Goal: Information Seeking & Learning: Learn about a topic

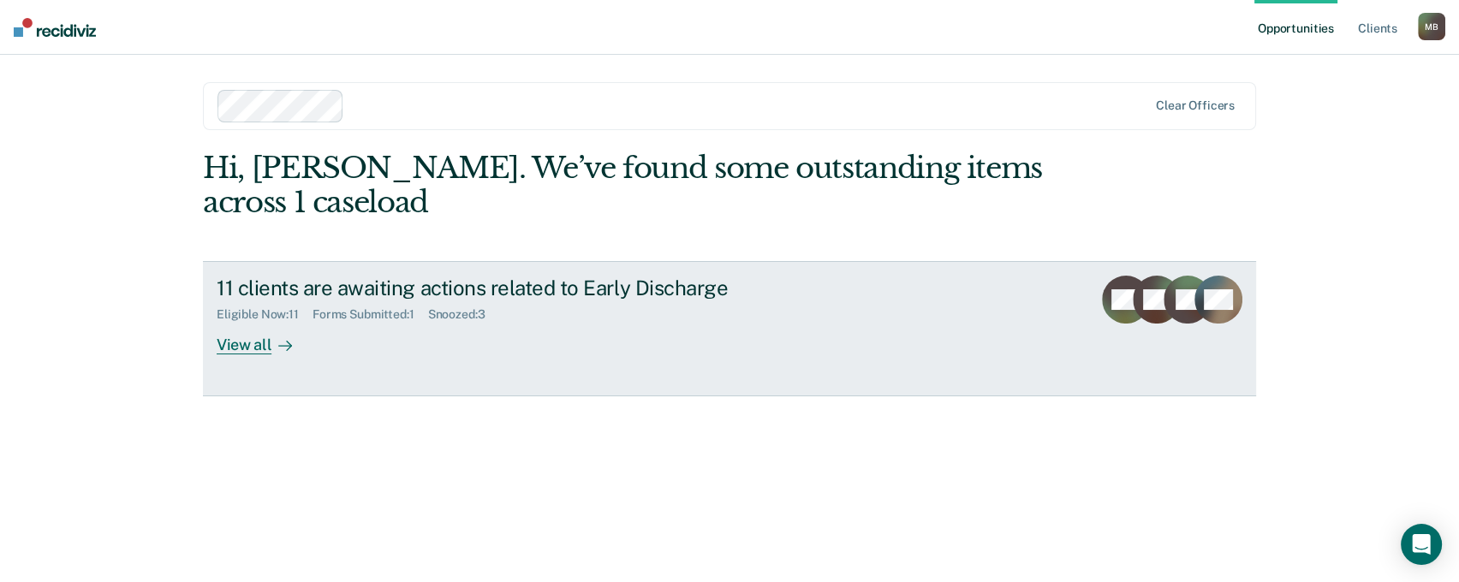
click at [244, 355] on div "View all" at bounding box center [265, 338] width 96 height 33
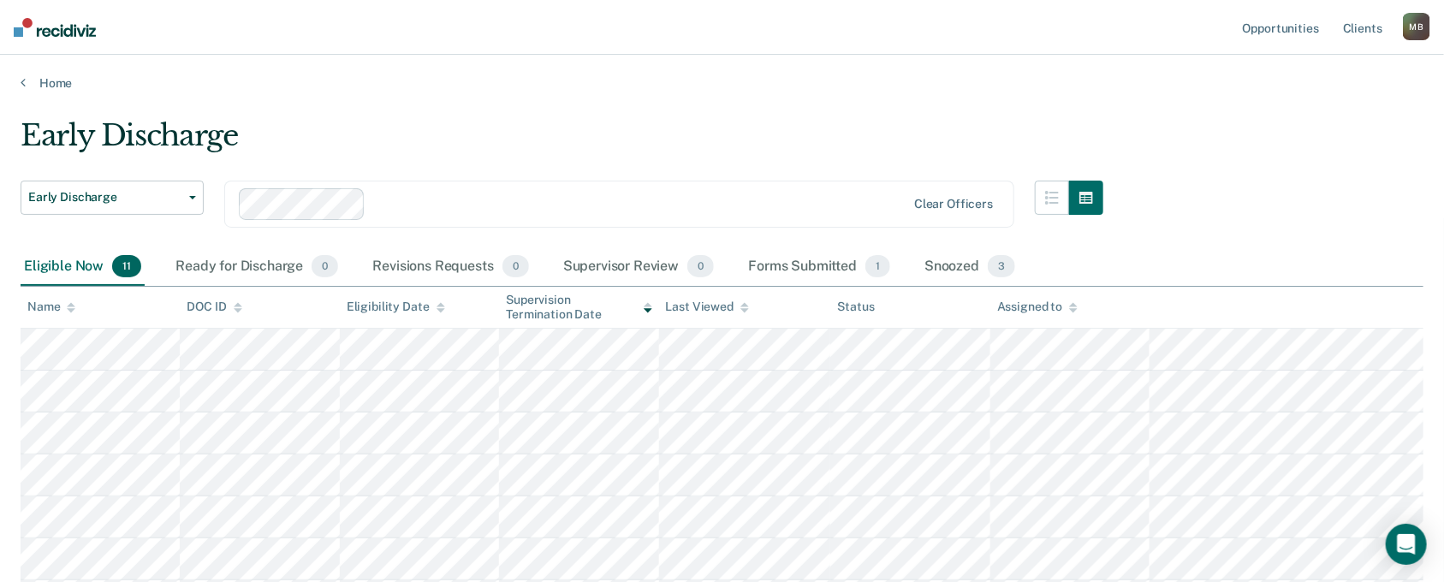
scroll to position [380, 0]
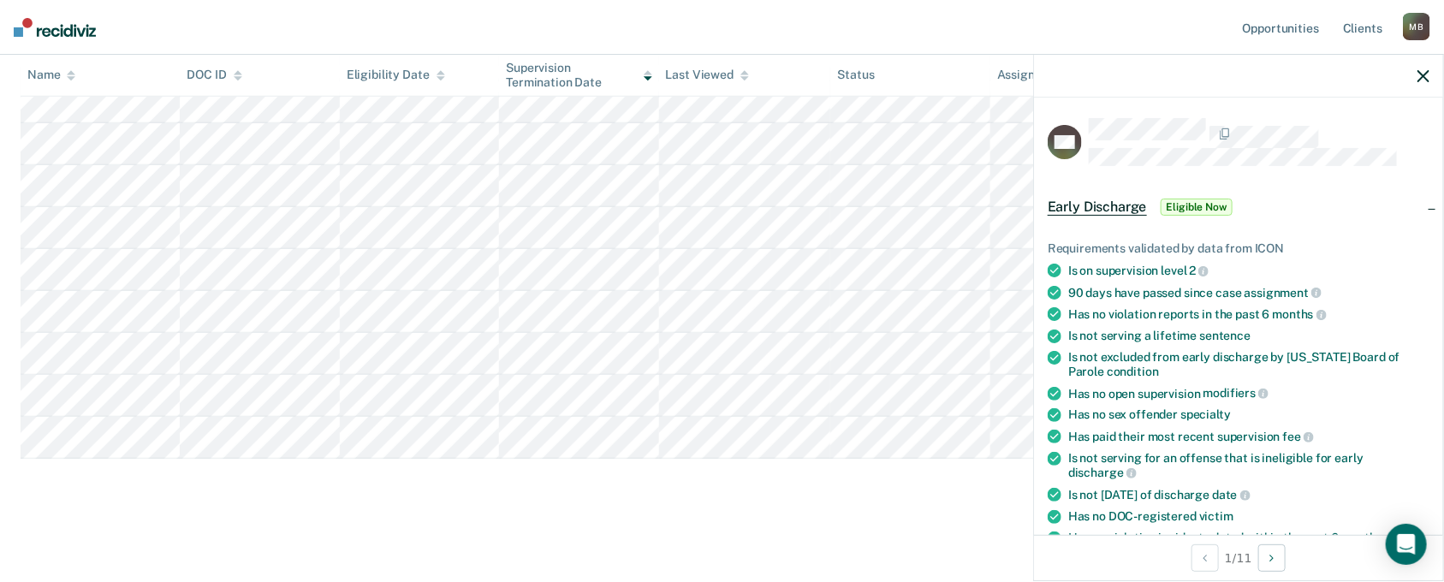
click at [1418, 82] on icon "button" at bounding box center [1424, 76] width 12 height 12
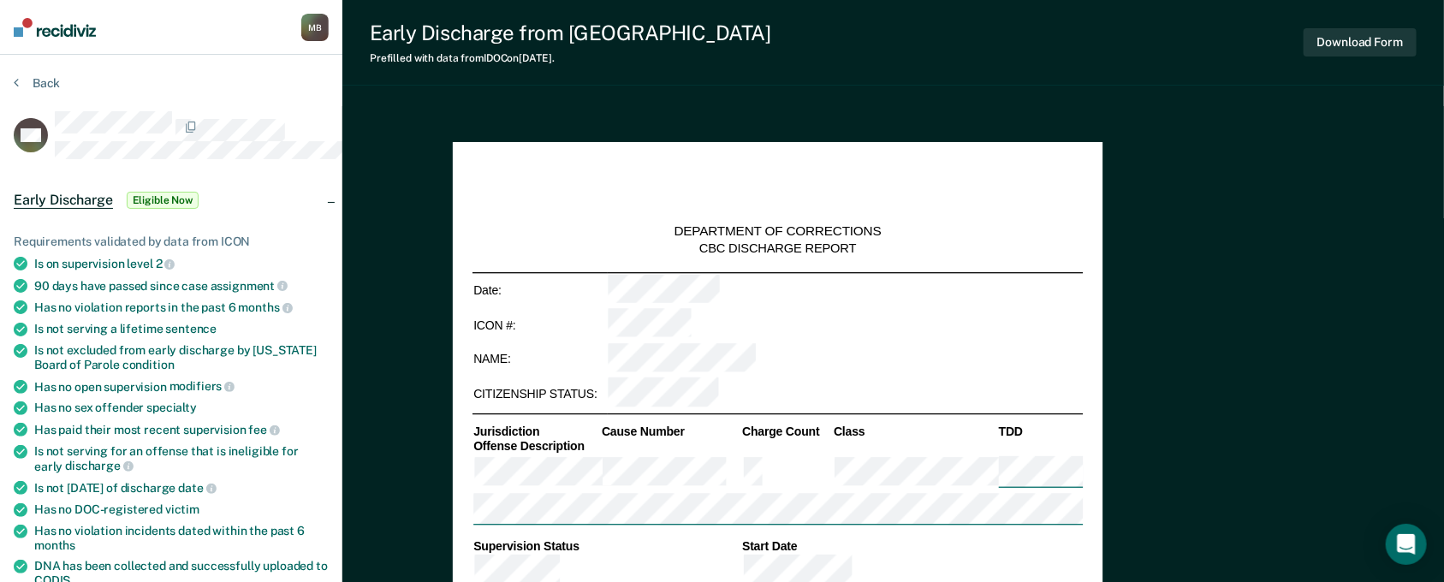
type textarea "x"
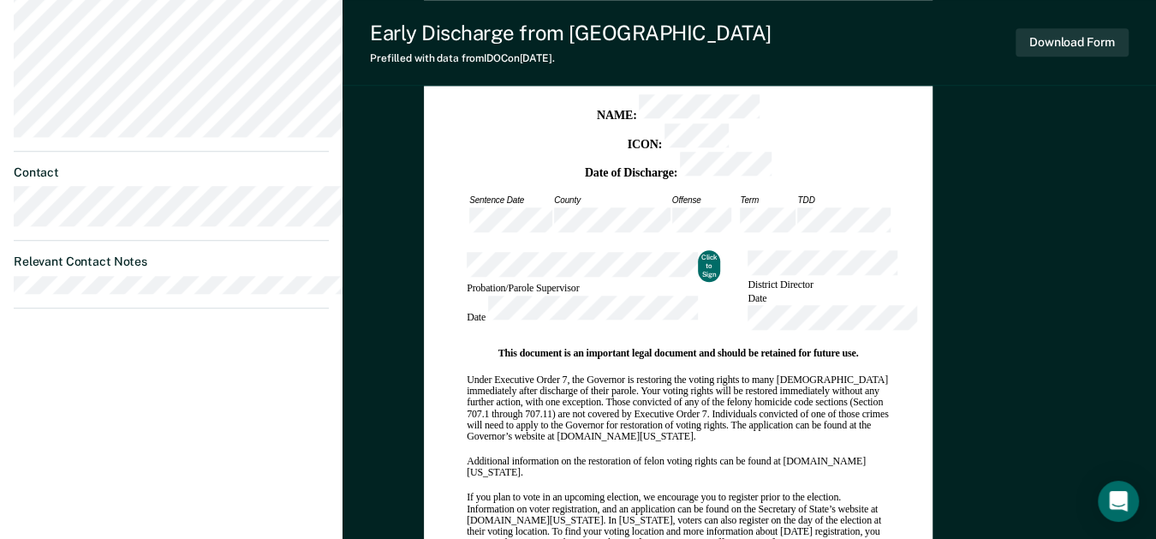
scroll to position [1046, 0]
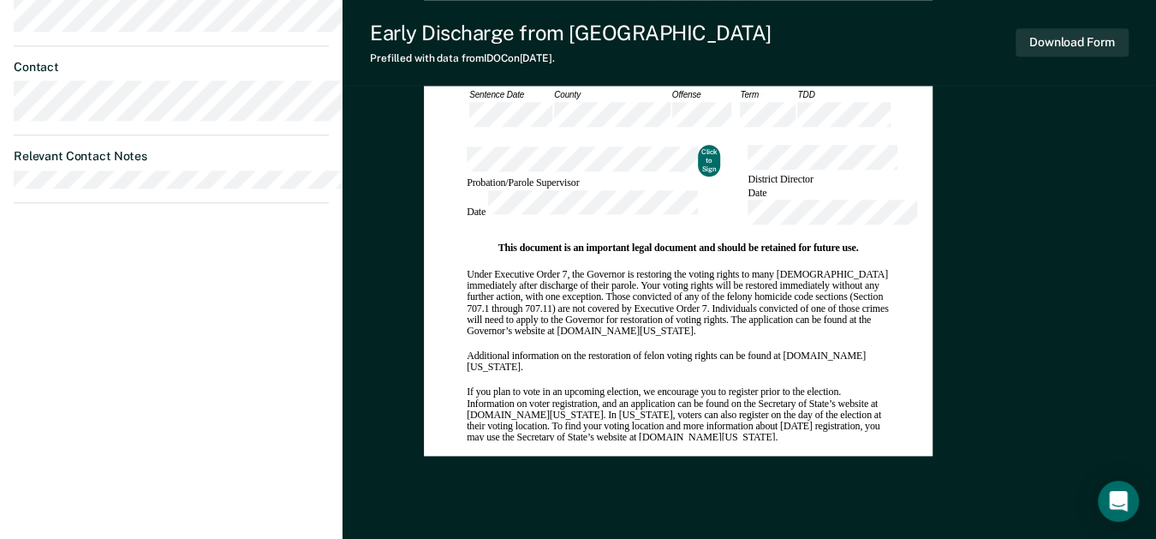
drag, startPoint x: 893, startPoint y: 310, endPoint x: 662, endPoint y: 250, distance: 238.8
click at [660, 247] on div "Parole Discharge This document is issued pursuant to Section 906.15 of the Code…" at bounding box center [678, 166] width 478 height 607
